Goal: Task Accomplishment & Management: Manage account settings

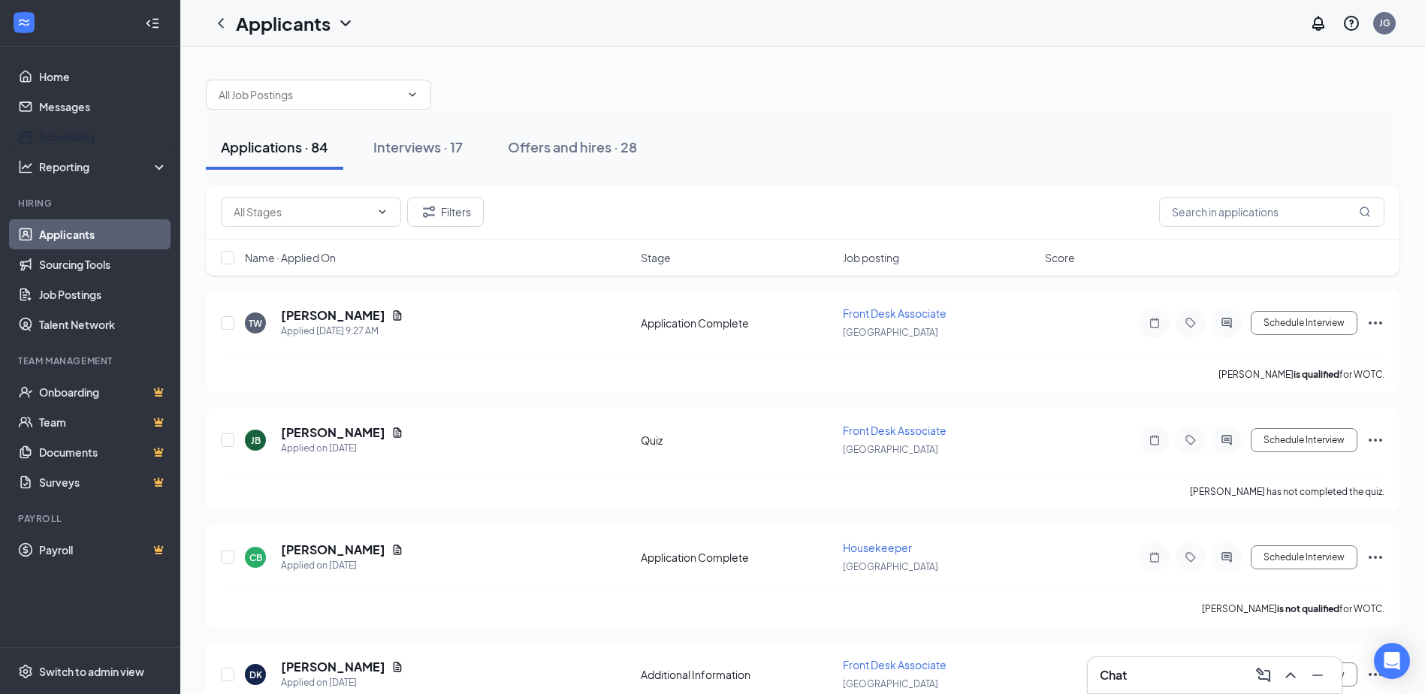
drag, startPoint x: 50, startPoint y: 136, endPoint x: 362, endPoint y: 189, distance: 316.2
click at [50, 136] on link "Scheduling" at bounding box center [103, 137] width 128 height 30
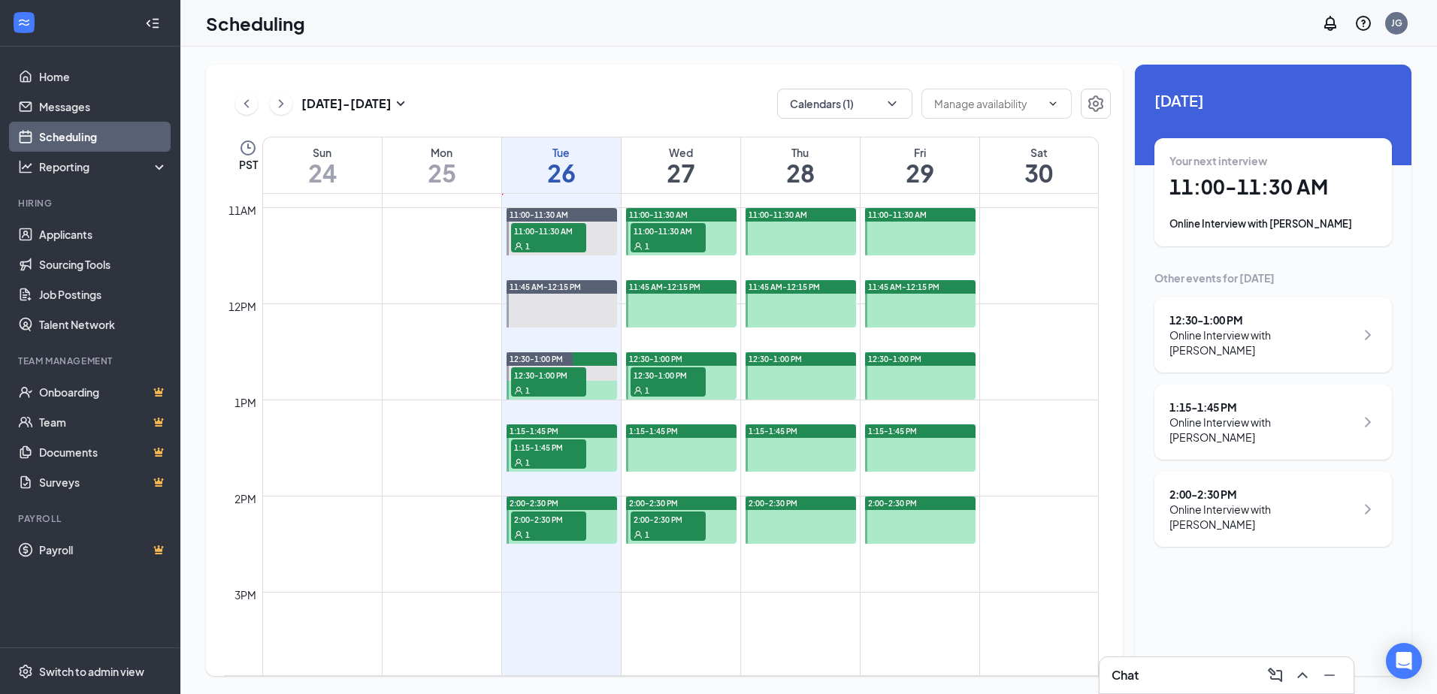
scroll to position [964, 0]
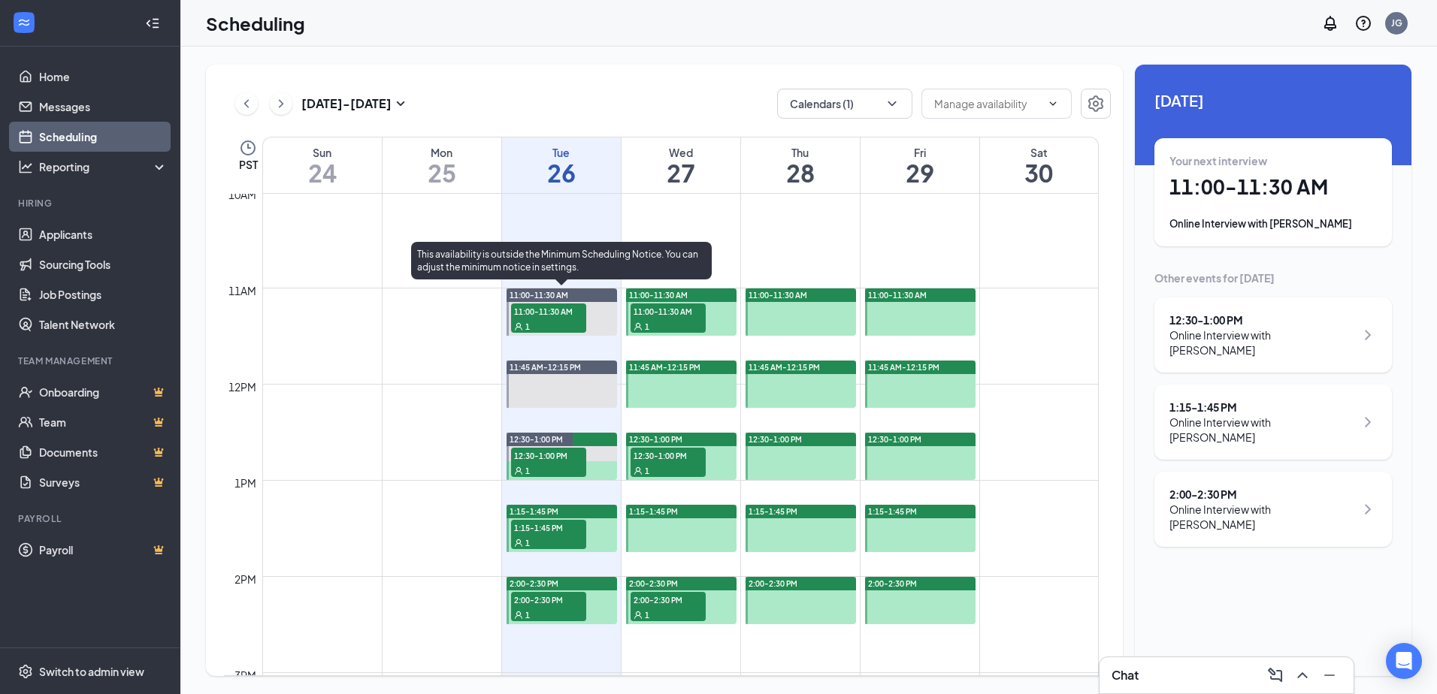
click at [552, 321] on div "1" at bounding box center [548, 326] width 75 height 15
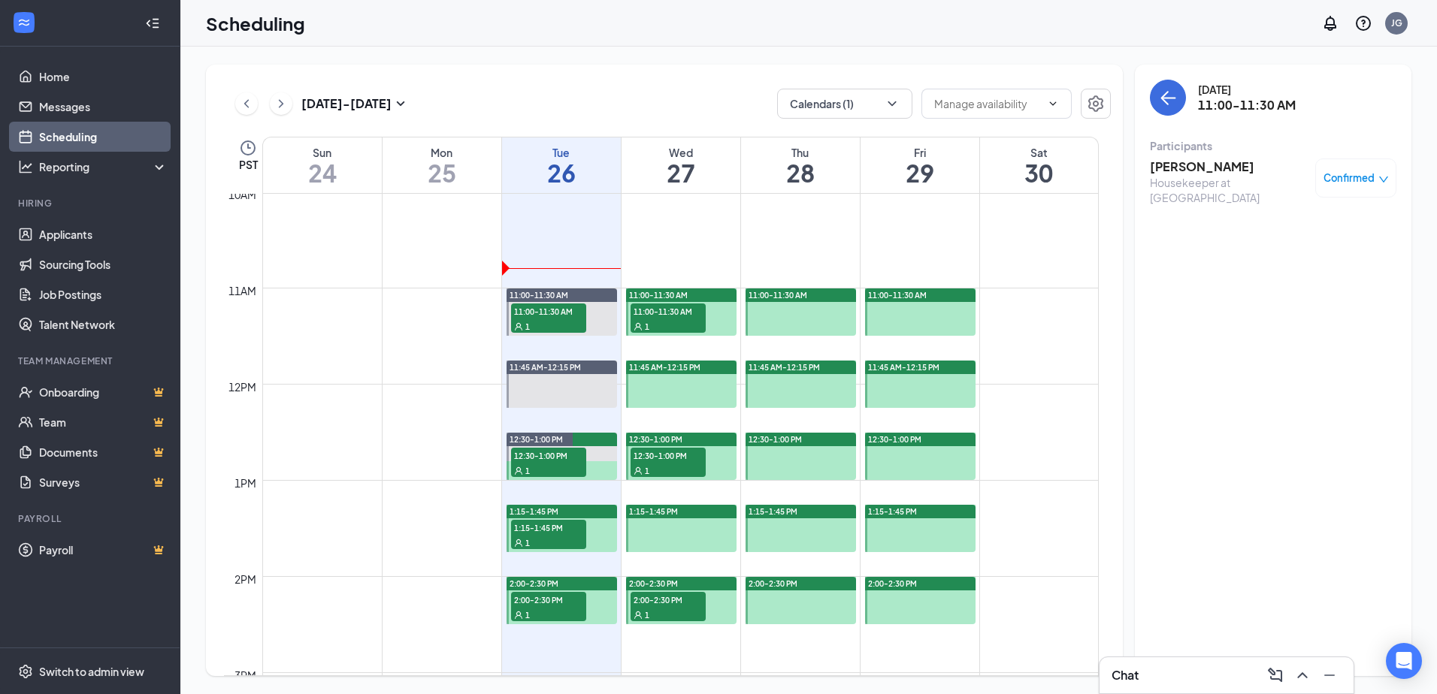
click at [1204, 175] on div "Housekeeper at [GEOGRAPHIC_DATA]" at bounding box center [1229, 190] width 158 height 30
drag, startPoint x: 1204, startPoint y: 175, endPoint x: 1245, endPoint y: 295, distance: 126.4
click at [1245, 295] on div "[DATE] 11:00-11:30 AM Participants Ilada [DEMOGRAPHIC_DATA] Housekeeper at [GEO…" at bounding box center [1273, 371] width 276 height 612
click at [1191, 165] on h3 "[PERSON_NAME]" at bounding box center [1229, 167] width 158 height 17
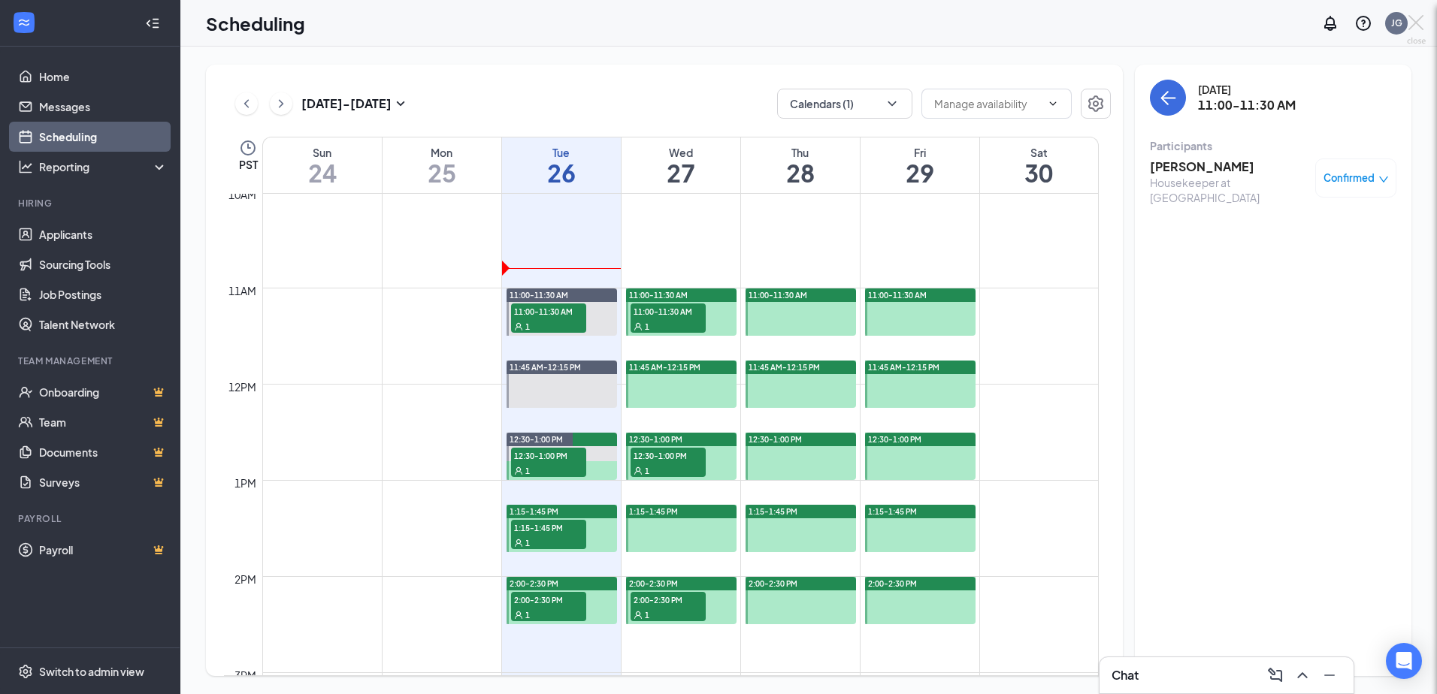
click at [1191, 165] on div at bounding box center [718, 347] width 1437 height 694
click at [1165, 171] on h3 "[PERSON_NAME]" at bounding box center [1229, 167] width 158 height 17
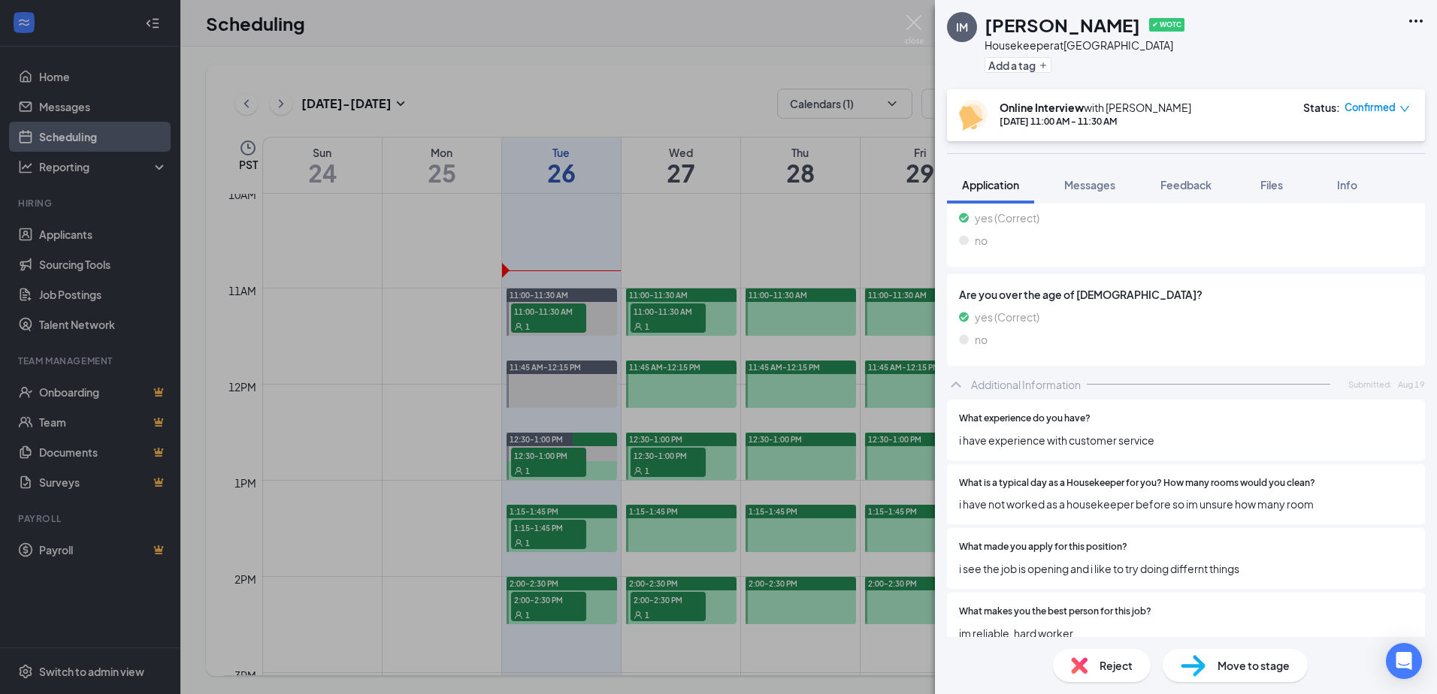
scroll to position [391, 0]
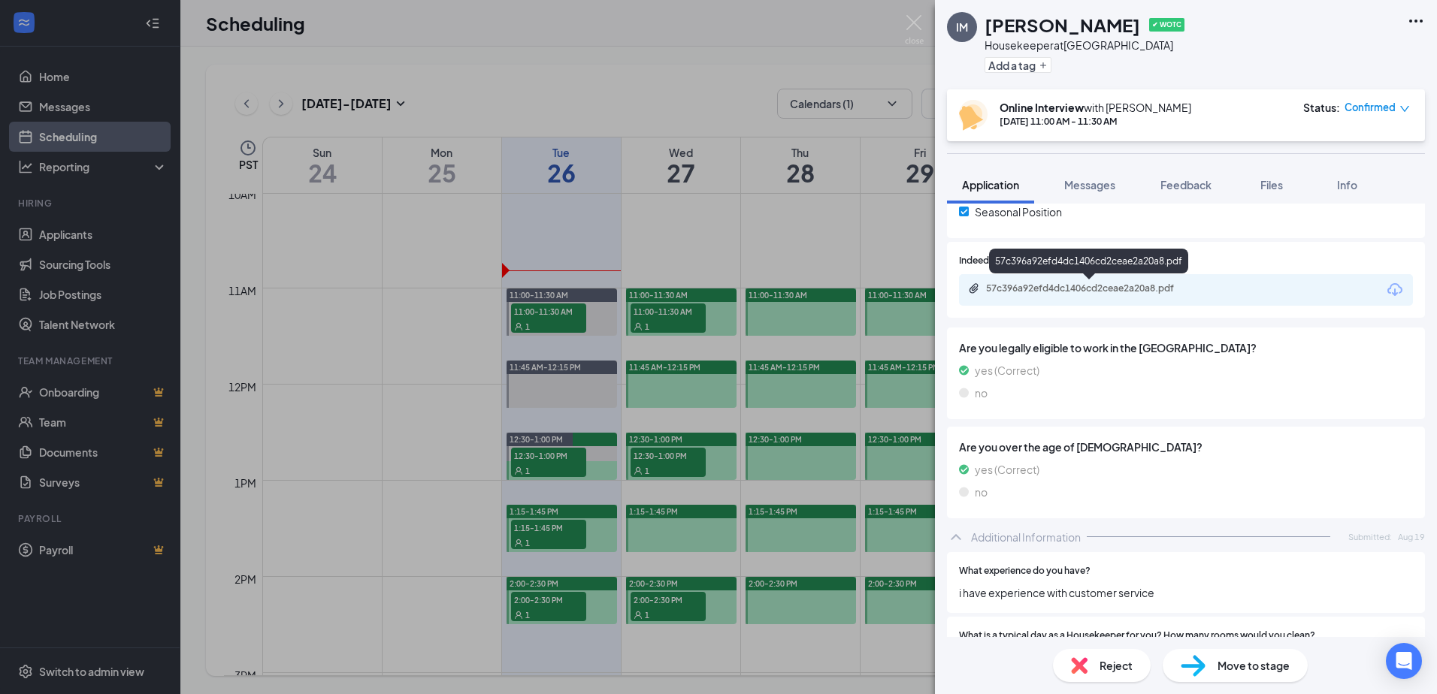
click at [1026, 289] on div "57c396a92efd4dc1406cd2ceae2a20a8.pdf" at bounding box center [1091, 289] width 210 height 12
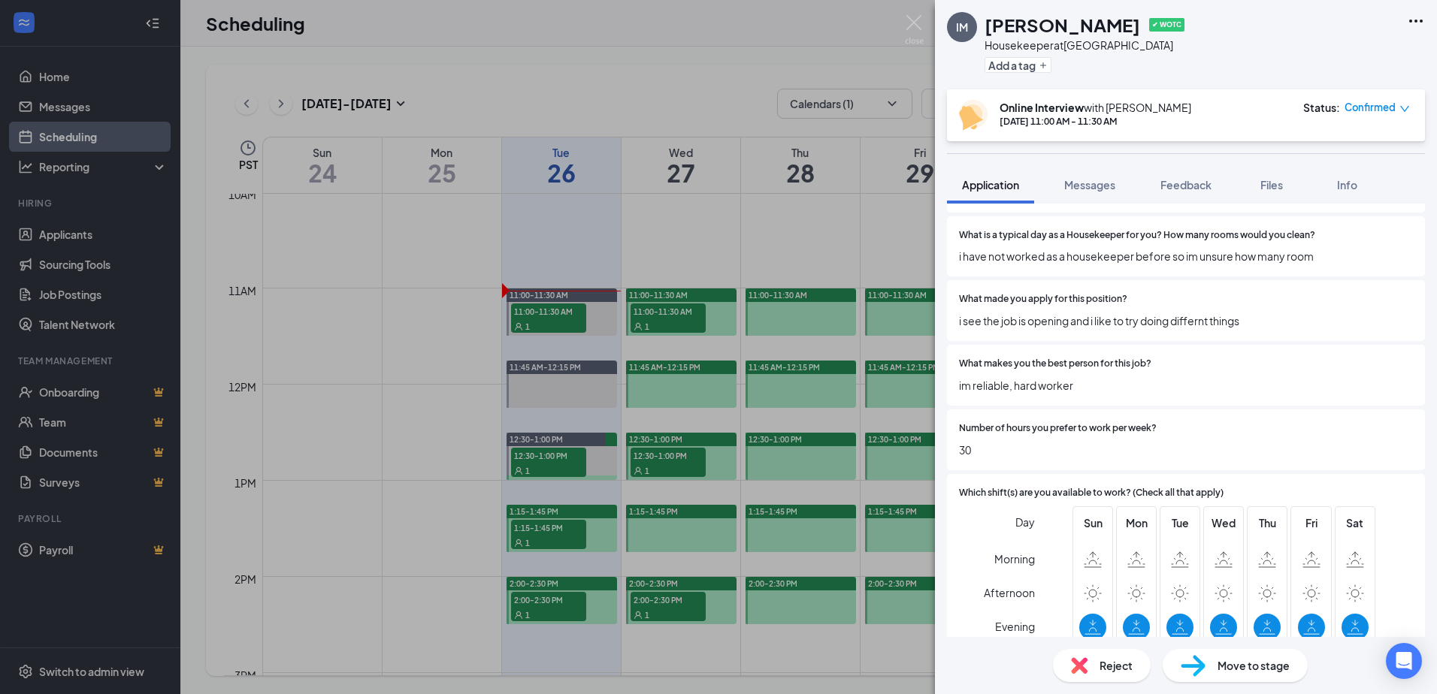
scroll to position [977, 0]
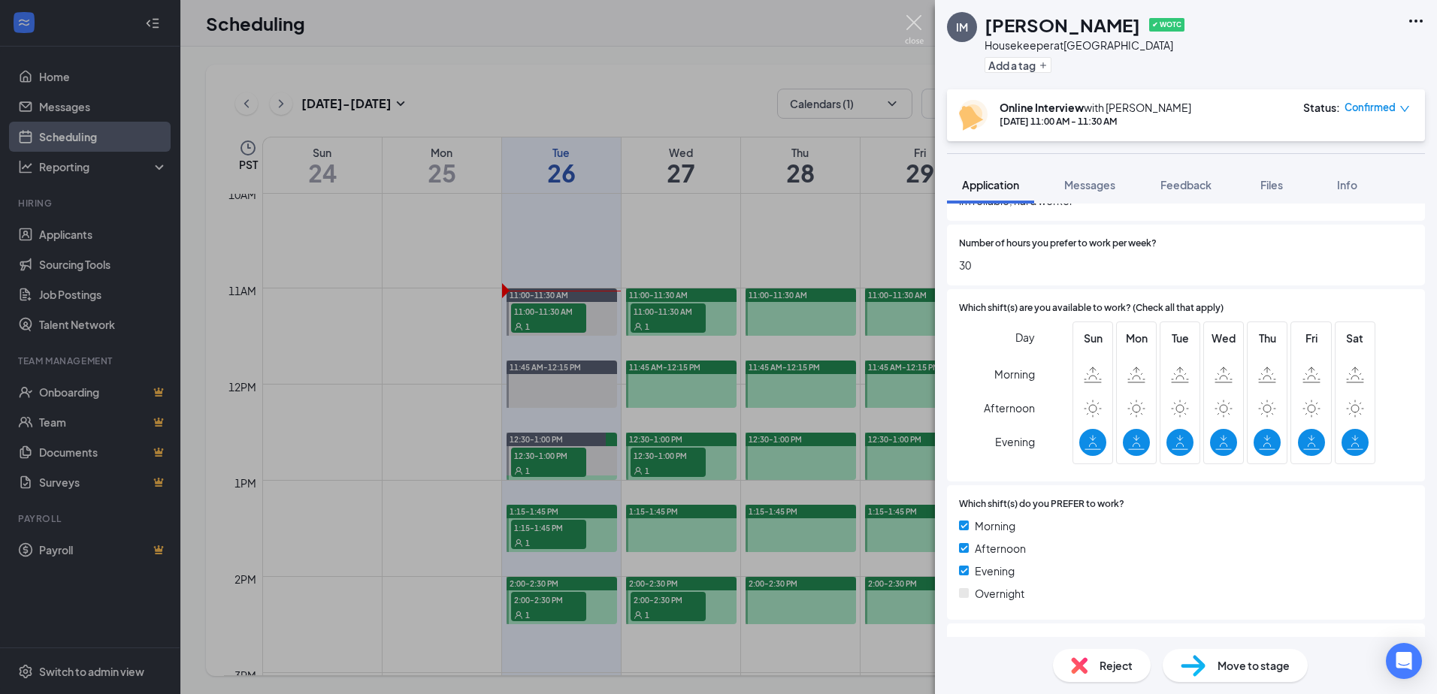
click at [910, 26] on img at bounding box center [914, 29] width 19 height 29
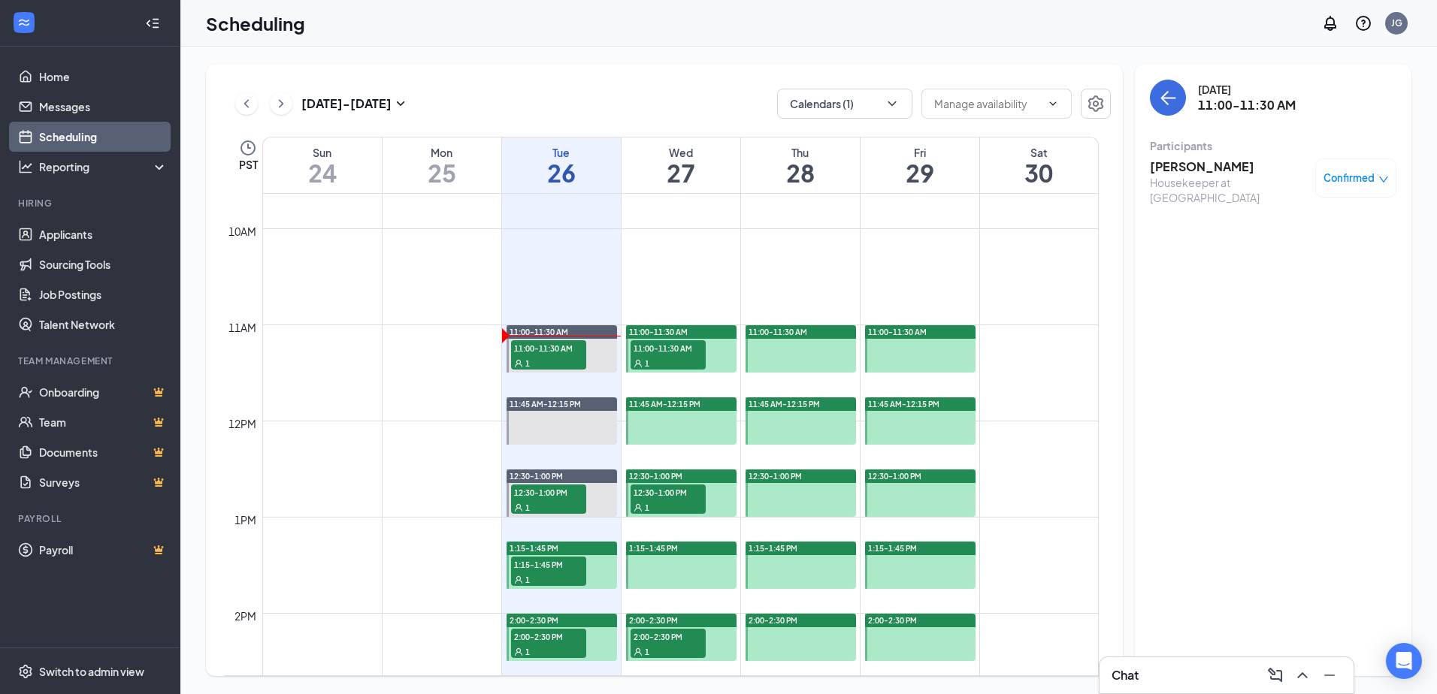
scroll to position [925, 0]
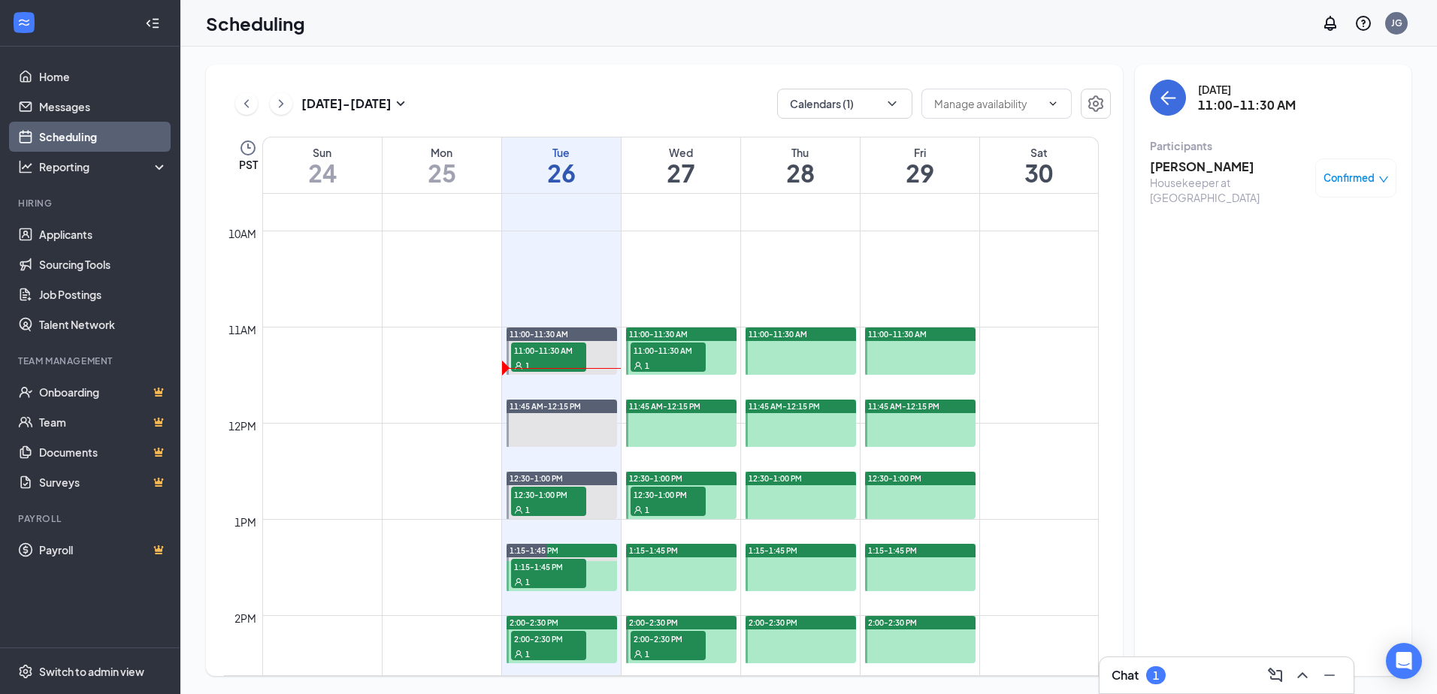
click at [1201, 683] on div "Chat 1" at bounding box center [1226, 675] width 230 height 24
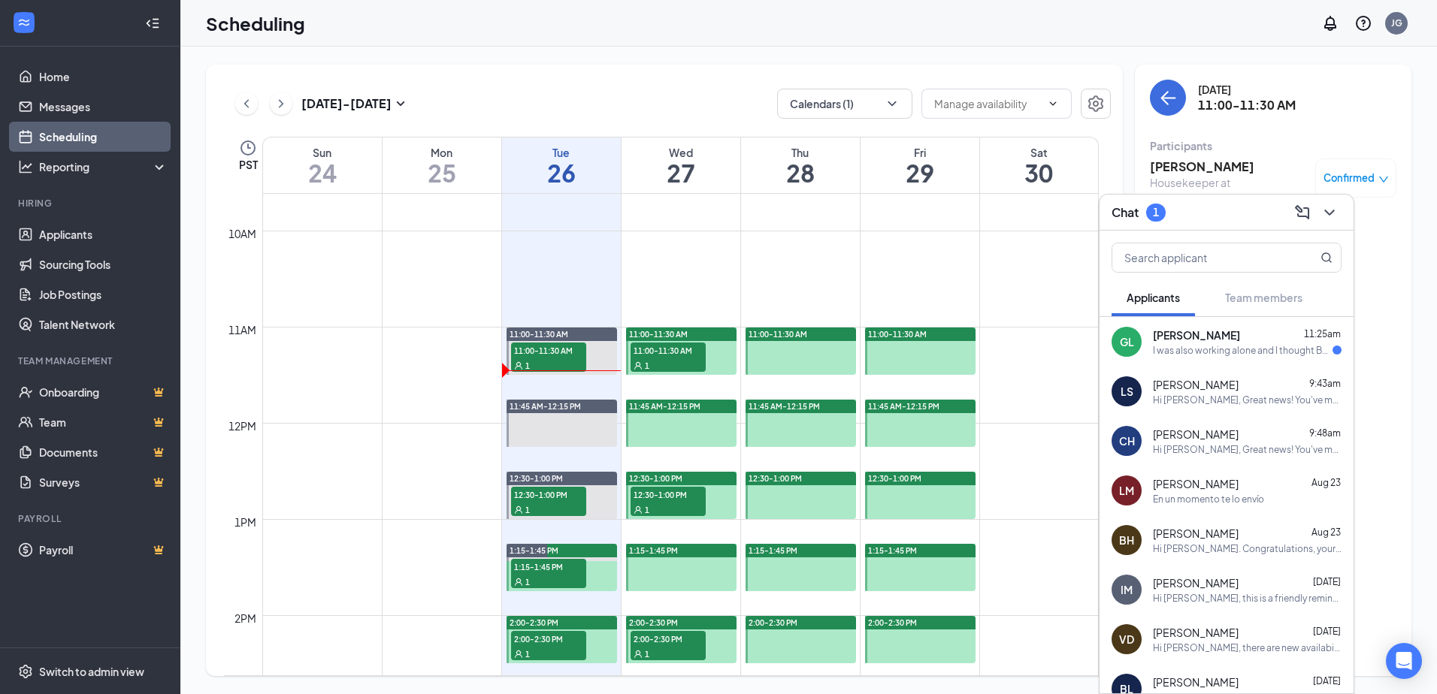
drag, startPoint x: 1273, startPoint y: 358, endPoint x: 1277, endPoint y: 336, distance: 23.0
click at [1272, 358] on div "GL Glory [PERSON_NAME] 11:25am I was also working alone and I thought [PERSON_N…" at bounding box center [1226, 342] width 254 height 50
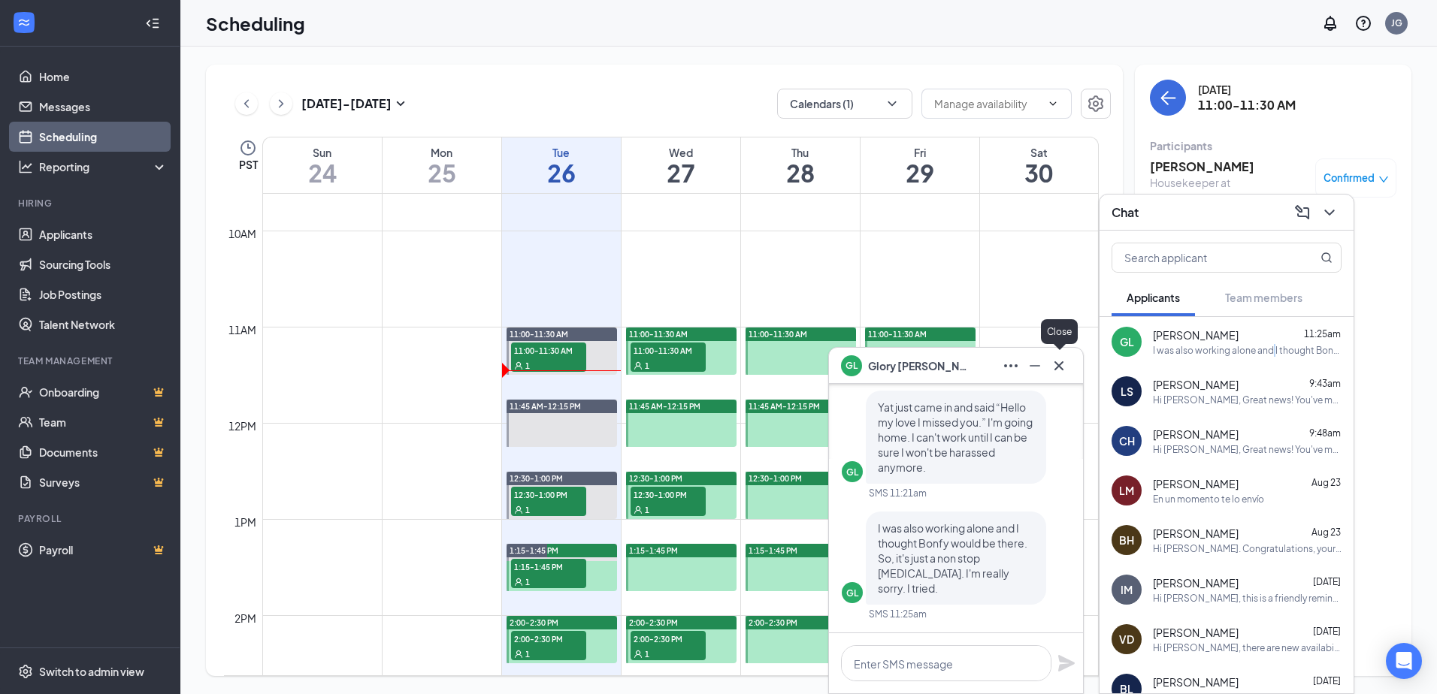
click at [1068, 364] on button at bounding box center [1059, 366] width 24 height 24
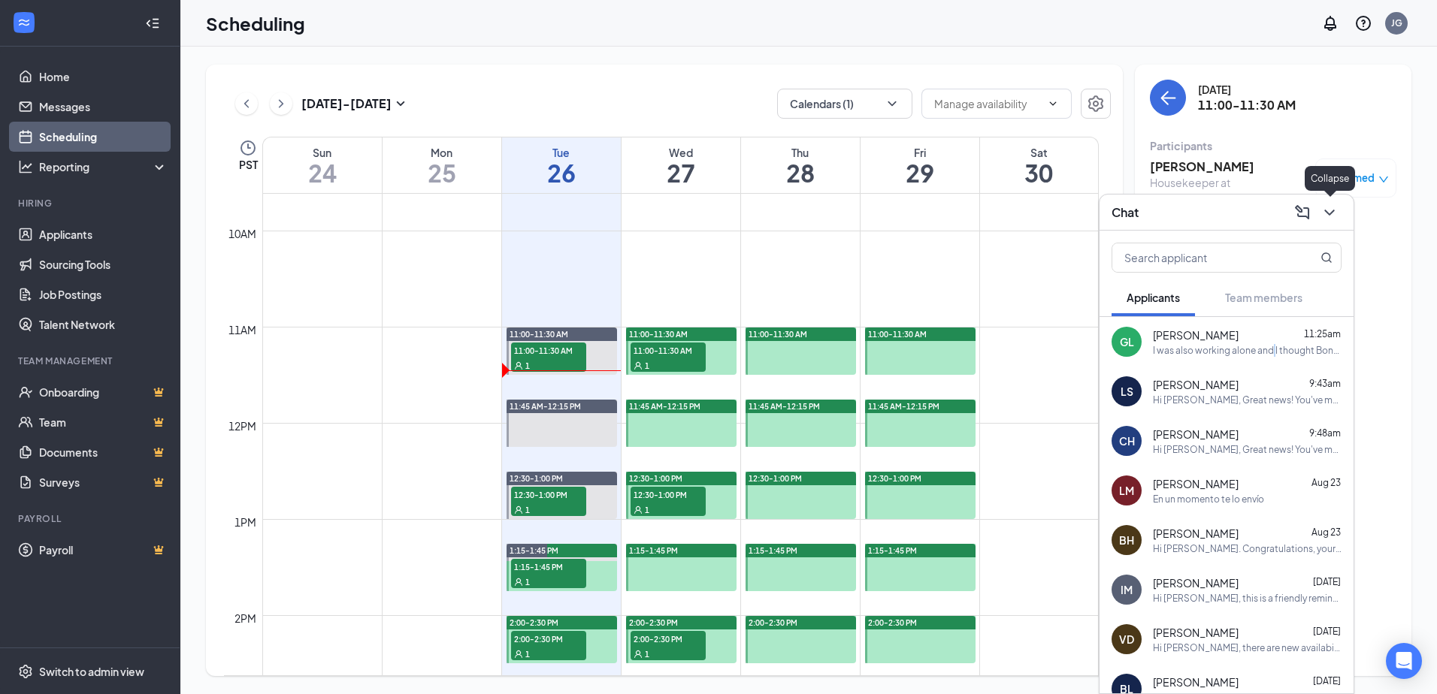
click at [1334, 212] on icon "ChevronDown" at bounding box center [1329, 213] width 18 height 18
